Goal: Task Accomplishment & Management: Use online tool/utility

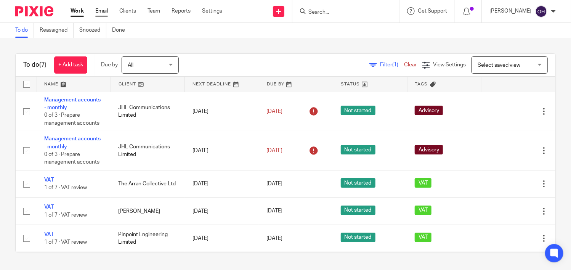
click at [106, 10] on link "Email" at bounding box center [101, 11] width 13 height 8
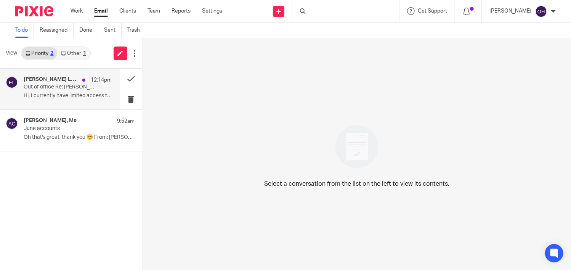
click at [64, 82] on div "Eloise Lower 12:14pm" at bounding box center [68, 80] width 88 height 8
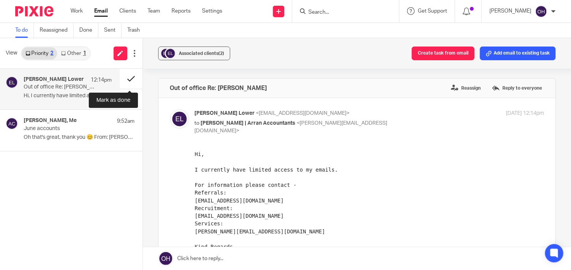
click at [122, 77] on button at bounding box center [131, 79] width 23 height 20
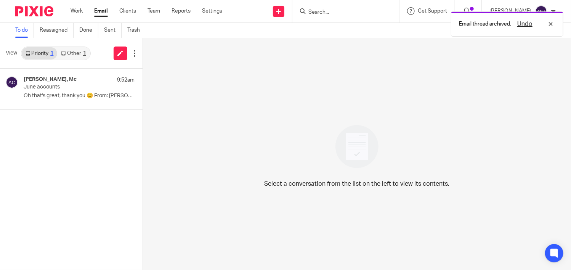
click at [67, 53] on link "Other 1" at bounding box center [73, 53] width 32 height 12
click at [41, 47] on link "Priority 1" at bounding box center [39, 53] width 35 height 12
click at [69, 50] on link "Other 1" at bounding box center [73, 53] width 32 height 12
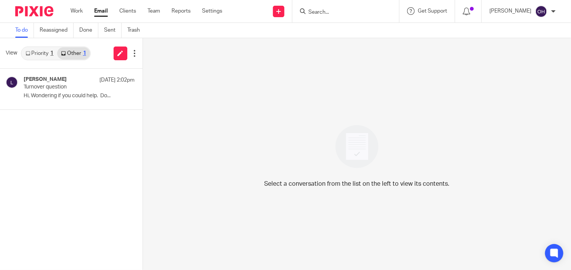
click at [343, 15] on input "Search" at bounding box center [342, 12] width 69 height 7
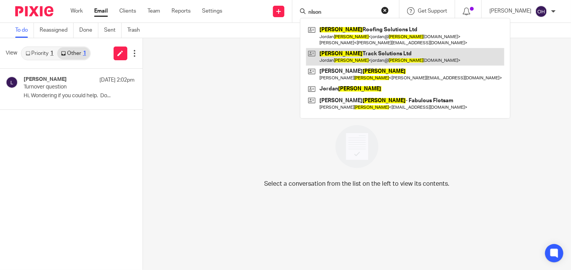
type input "nlson"
click at [361, 55] on link at bounding box center [405, 57] width 198 height 18
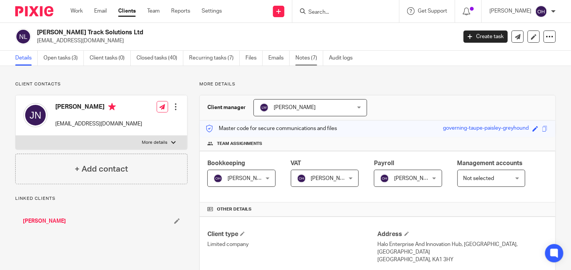
click at [297, 54] on link "Notes (7)" at bounding box center [310, 58] width 28 height 15
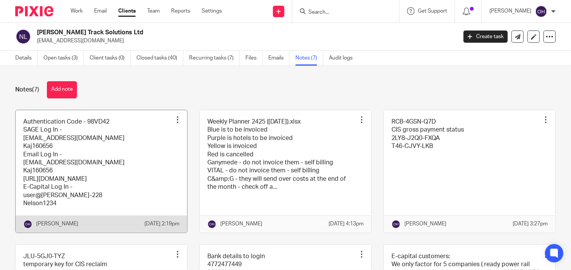
click at [92, 173] on link at bounding box center [102, 171] width 172 height 122
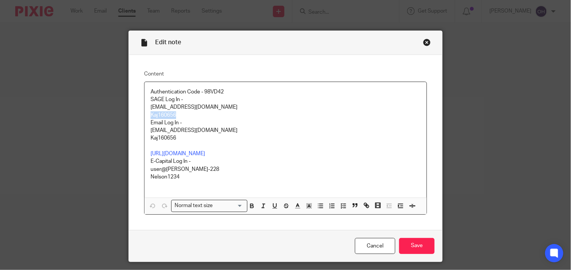
drag, startPoint x: 175, startPoint y: 113, endPoint x: 143, endPoint y: 113, distance: 31.3
click at [145, 113] on div "Authentication Code - 98VD42 SAGE Log In - [EMAIL_ADDRESS][DOMAIN_NAME] Kaj1606…" at bounding box center [286, 140] width 282 height 116
copy p "Kaj160656"
click at [423, 40] on div "Close this dialog window" at bounding box center [427, 43] width 8 height 8
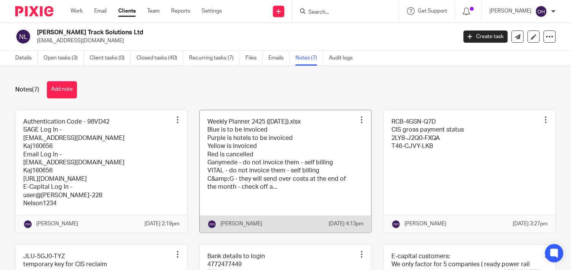
click at [239, 132] on link at bounding box center [286, 171] width 172 height 122
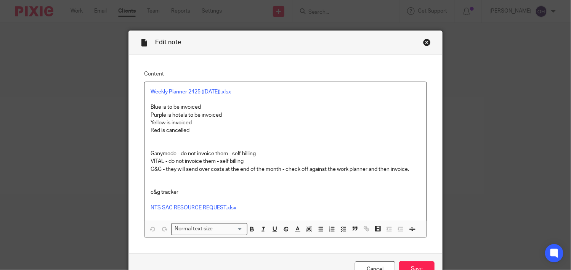
click at [217, 88] on p "Weekly Planner 2425 ([DATE]).xlsx" at bounding box center [286, 92] width 270 height 8
click at [217, 91] on link "Weekly Planner 2425 ([DATE]).xlsx" at bounding box center [191, 91] width 80 height 5
click at [214, 96] on p at bounding box center [286, 100] width 270 height 8
click at [212, 90] on link "Weekly Planner 2425 ([DATE]).xlsx" at bounding box center [191, 91] width 80 height 5
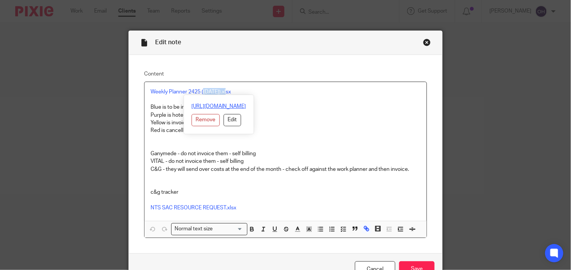
click at [220, 108] on link "[URL][DOMAIN_NAME]" at bounding box center [219, 107] width 55 height 8
click at [204, 104] on link "[URL][DOMAIN_NAME]" at bounding box center [219, 107] width 55 height 8
